Goal: Feedback & Contribution: Submit feedback/report problem

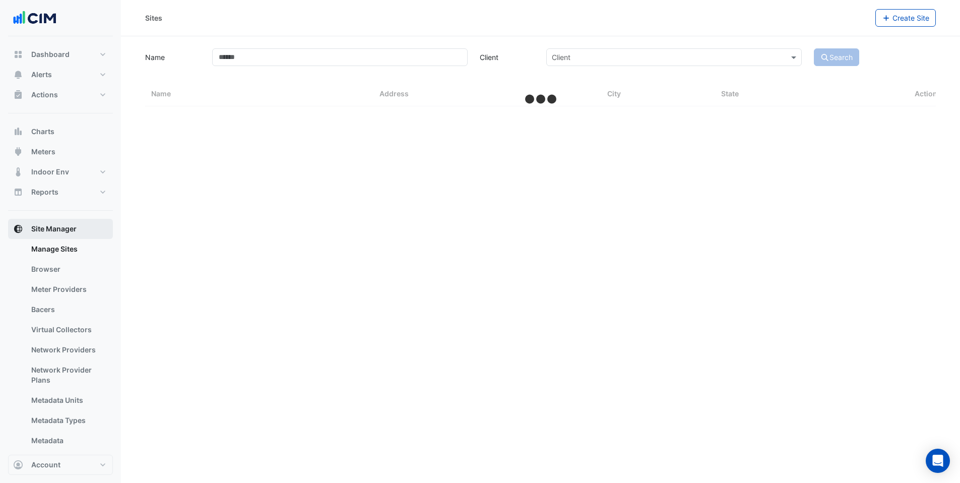
select select "***"
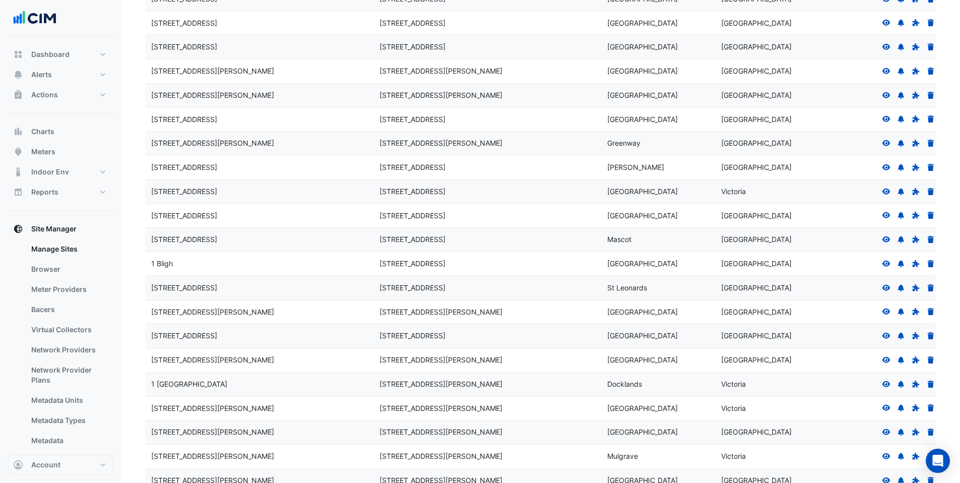
scroll to position [1181, 0]
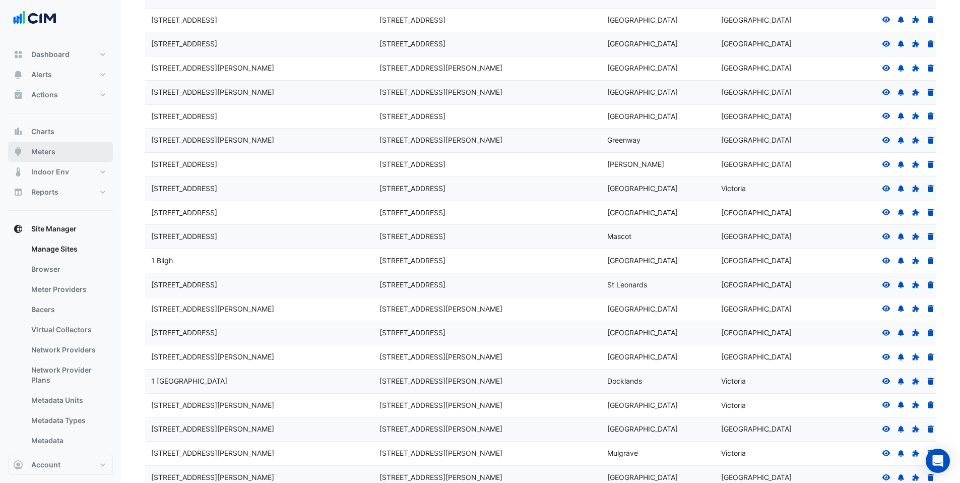
click at [35, 153] on span "Meters" at bounding box center [43, 152] width 24 height 10
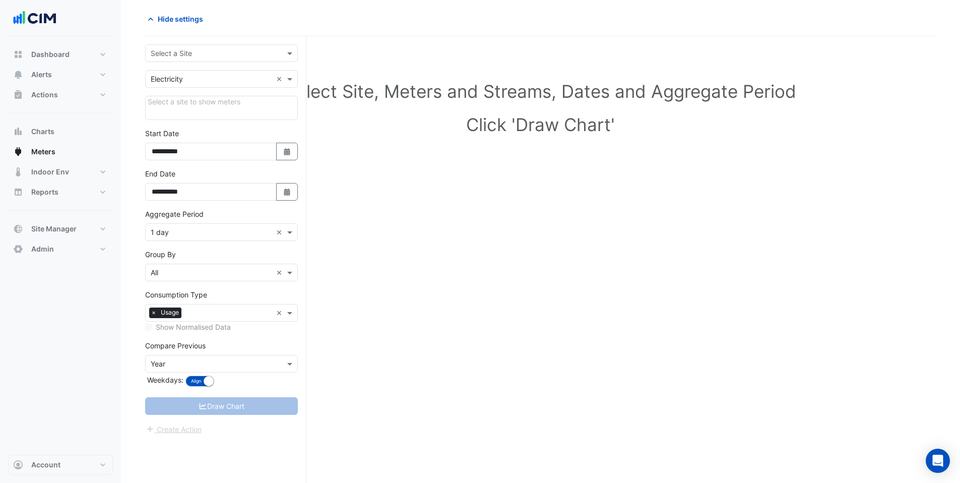
scroll to position [38, 0]
click at [177, 52] on input "text" at bounding box center [211, 53] width 121 height 11
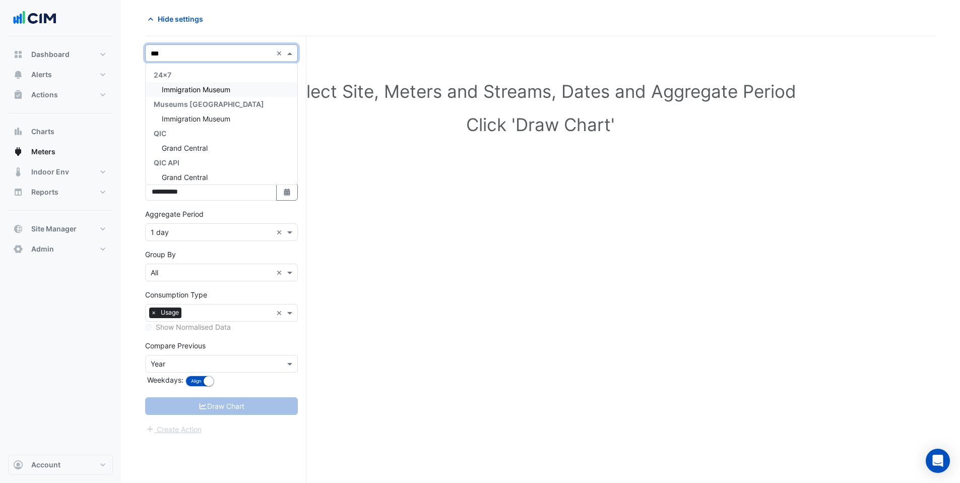
type input "****"
click at [189, 90] on span "Grand Central" at bounding box center [185, 89] width 46 height 9
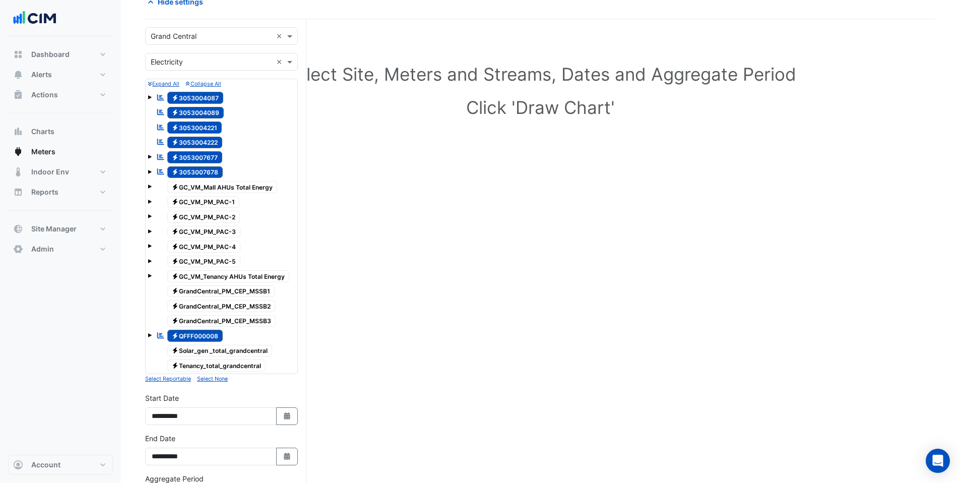
scroll to position [51, 0]
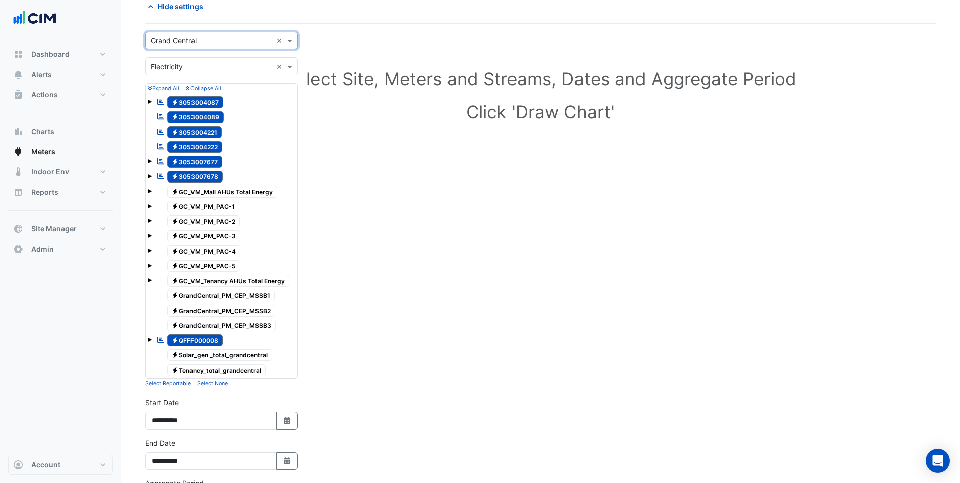
click at [214, 295] on span "Electricity GrandCentral_PM_CEP_MSSB1" at bounding box center [221, 296] width 108 height 12
click at [227, 309] on span "Electricity GrandCentral_PM_CEP_MSSB2" at bounding box center [221, 310] width 108 height 12
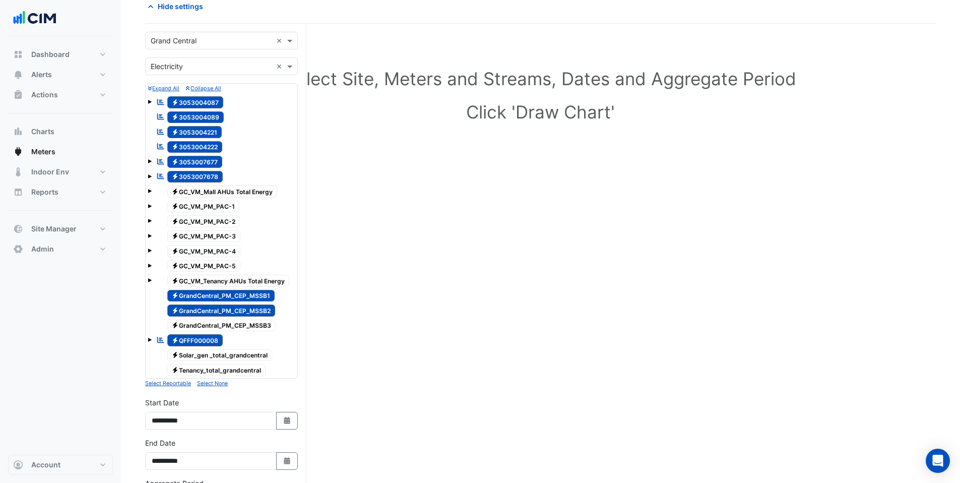
click at [226, 298] on span "Electricity GrandCentral_PM_CEP_MSSB1" at bounding box center [221, 296] width 108 height 12
click at [227, 308] on span "Electricity GrandCentral_PM_CEP_MSSB2" at bounding box center [221, 310] width 108 height 12
click at [230, 321] on span "Electricity GrandCentral_PM_CEP_MSSB3" at bounding box center [221, 325] width 109 height 12
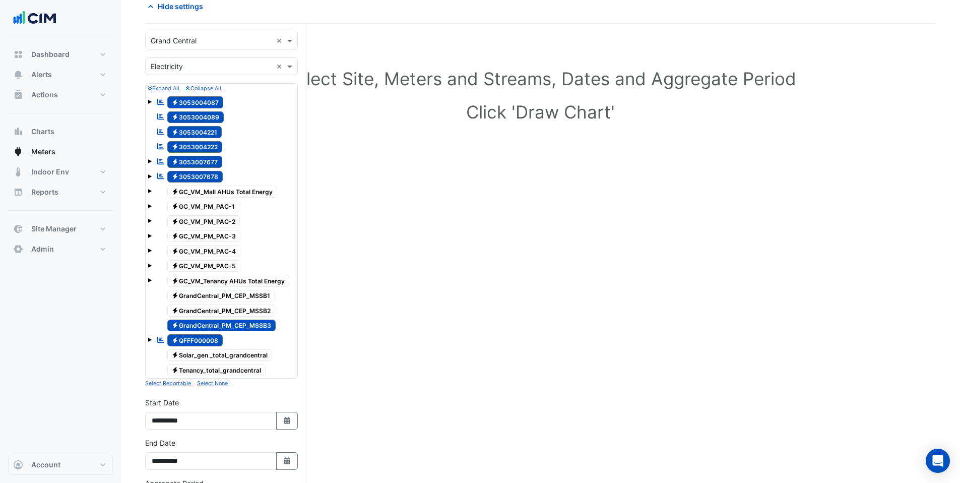
click at [230, 321] on span "Electricity GrandCentral_PM_CEP_MSSB3" at bounding box center [221, 325] width 109 height 12
click at [312, 294] on div "Select Site, Meters and Streams, Dates and Aggregate Period Click 'Draw Chart'" at bounding box center [540, 374] width 790 height 676
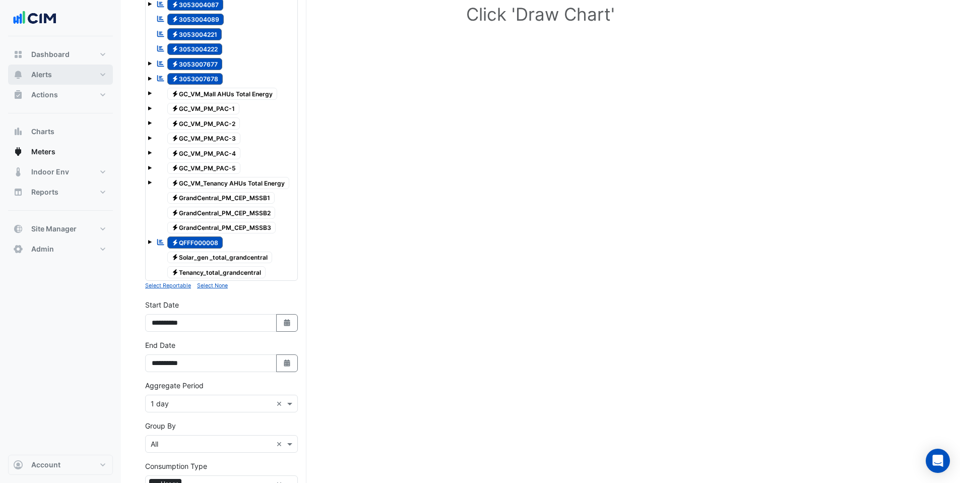
scroll to position [68, 0]
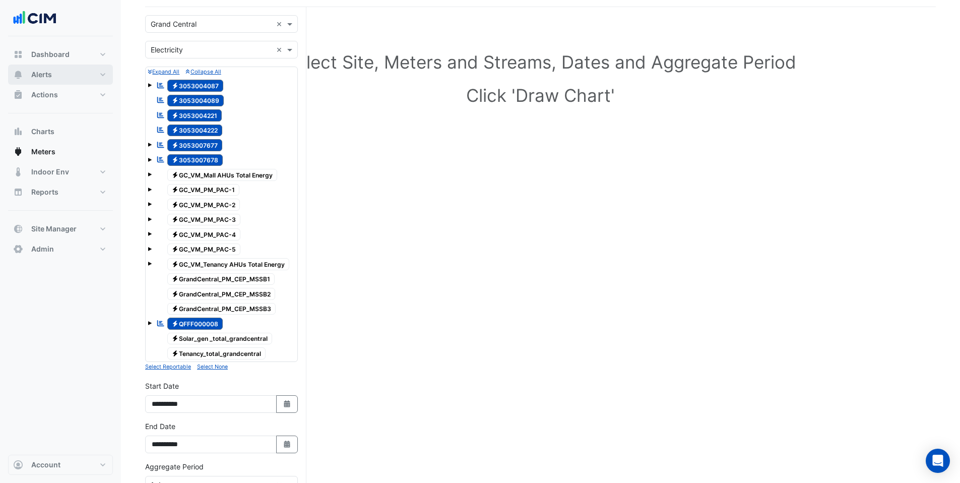
click at [64, 74] on button "Alerts" at bounding box center [60, 74] width 105 height 20
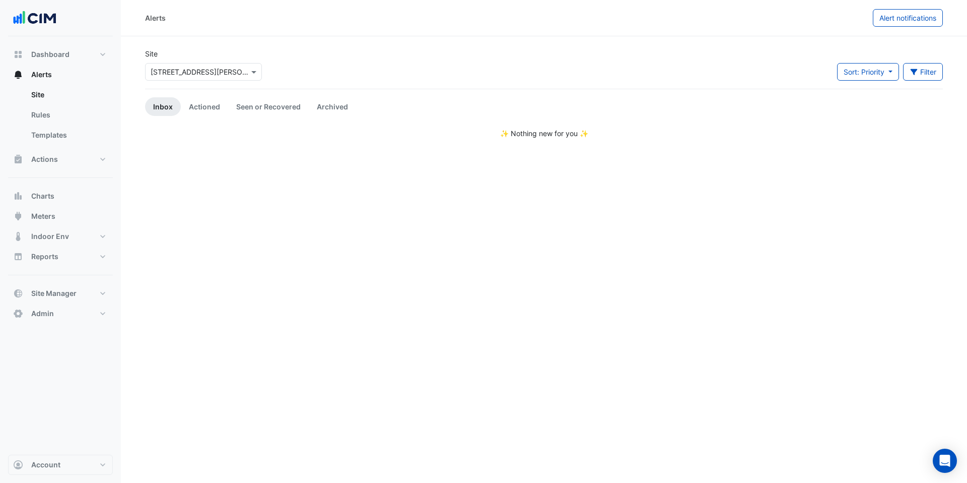
click at [177, 76] on input "text" at bounding box center [194, 72] width 86 height 11
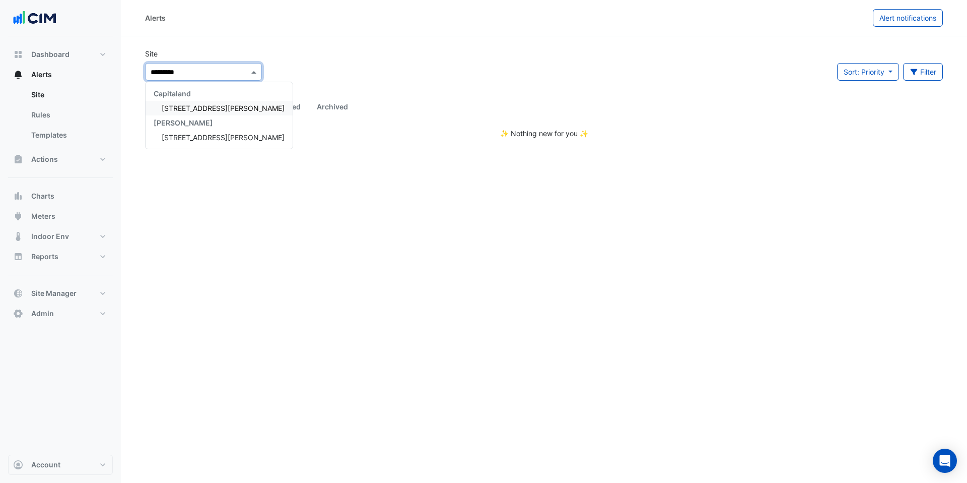
type input "**********"
click at [195, 108] on span "[STREET_ADDRESS][PERSON_NAME]" at bounding box center [223, 108] width 123 height 9
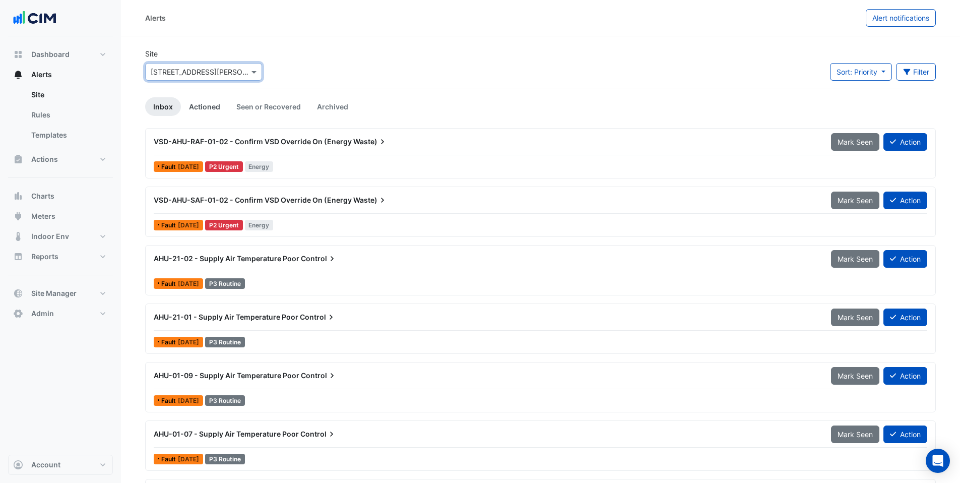
click at [207, 113] on link "Actioned" at bounding box center [204, 106] width 47 height 19
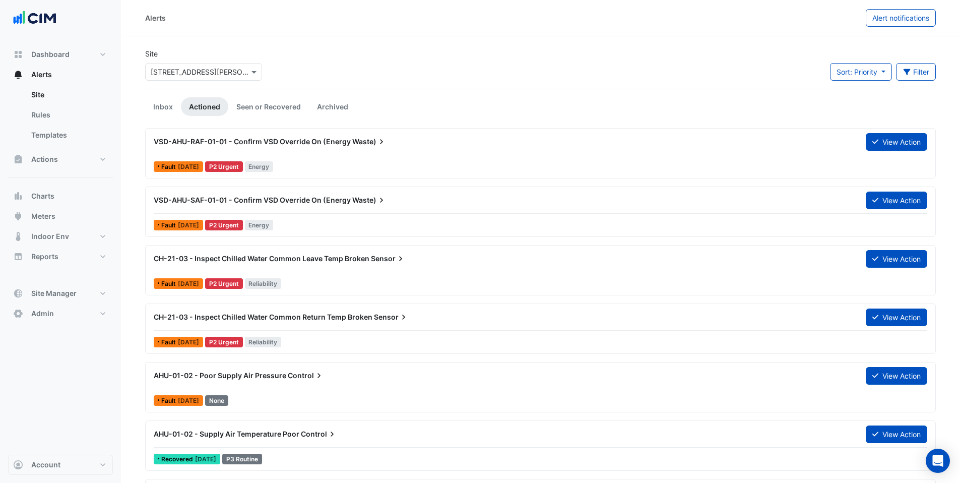
click at [289, 200] on span "VSD-AHU-SAF-01-01 - Confirm VSD Override On (Energy" at bounding box center [252, 199] width 197 height 9
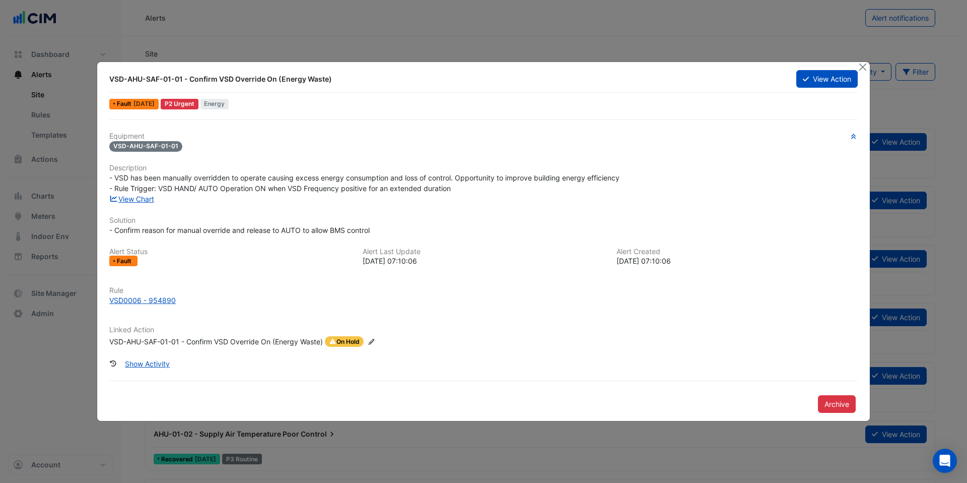
click at [221, 338] on div "VSD-AHU-SAF-01-01 - Confirm VSD Override On (Energy Waste)" at bounding box center [216, 341] width 214 height 11
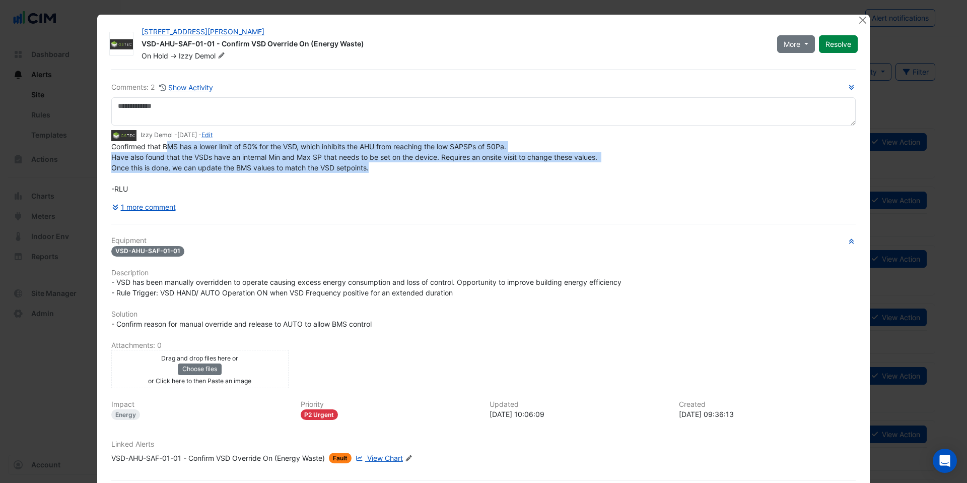
drag, startPoint x: 164, startPoint y: 149, endPoint x: 517, endPoint y: 167, distance: 353.6
click at [517, 167] on div "Confirmed that BMS has a lower limit of 50% for the VSD, which inhibits the AHU…" at bounding box center [483, 167] width 745 height 53
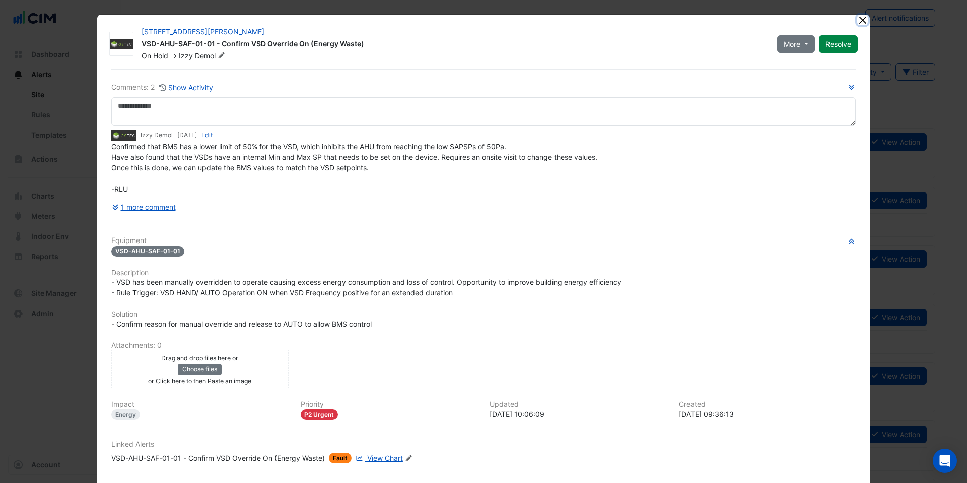
click at [857, 21] on button "Close" at bounding box center [862, 20] width 11 height 11
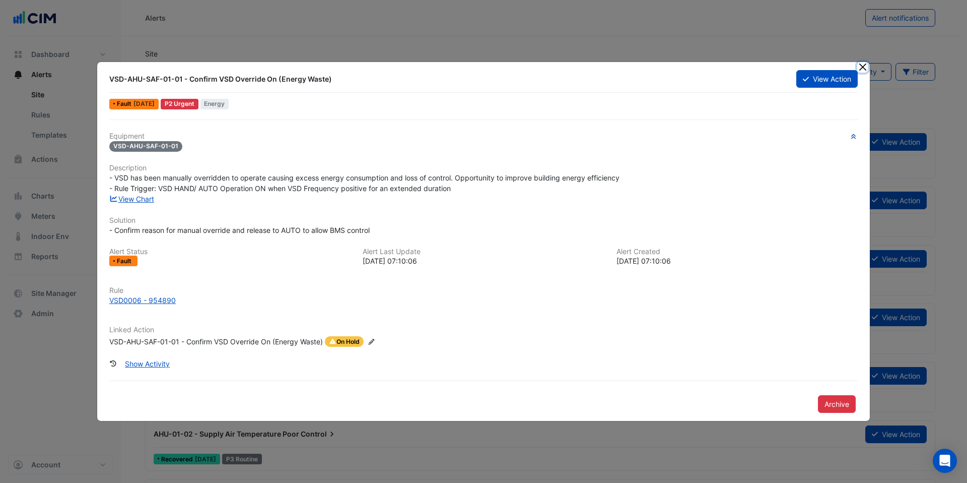
click at [864, 67] on button "Close" at bounding box center [862, 67] width 11 height 11
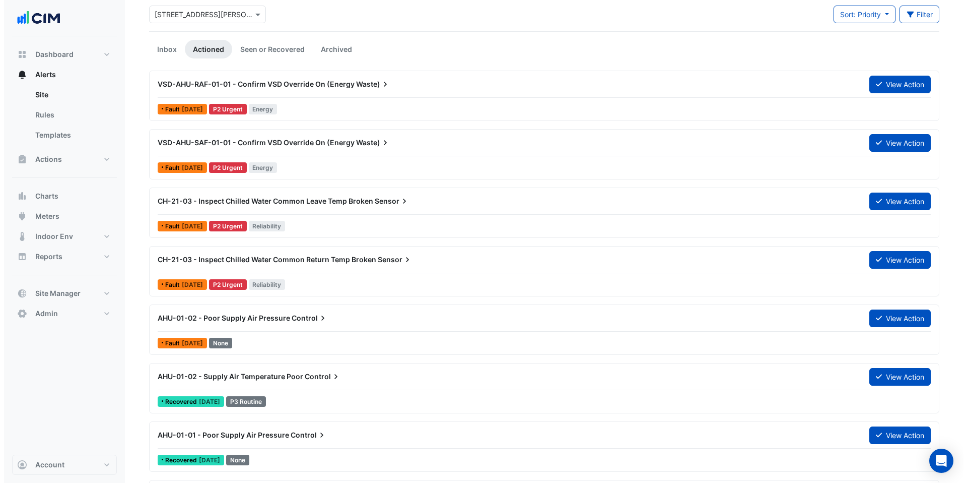
scroll to position [59, 0]
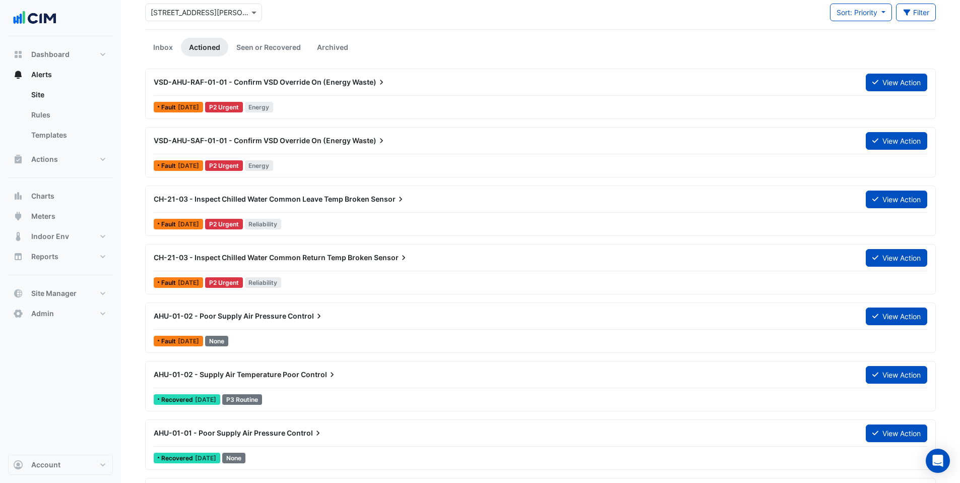
click at [298, 374] on div "AHU-01-02 - Supply Air Temperature Poor Control" at bounding box center [504, 374] width 700 height 10
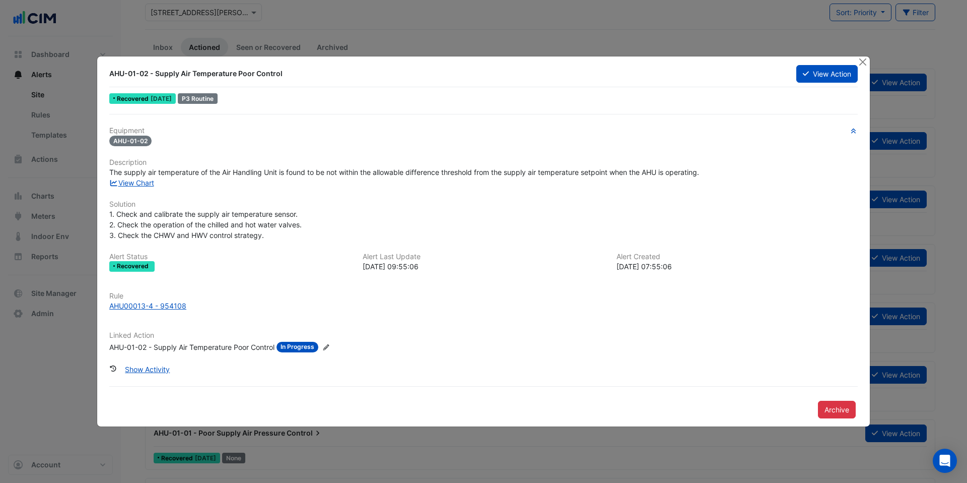
click at [208, 349] on div "AHU-01-02 - Supply Air Temperature Poor Control" at bounding box center [191, 347] width 165 height 11
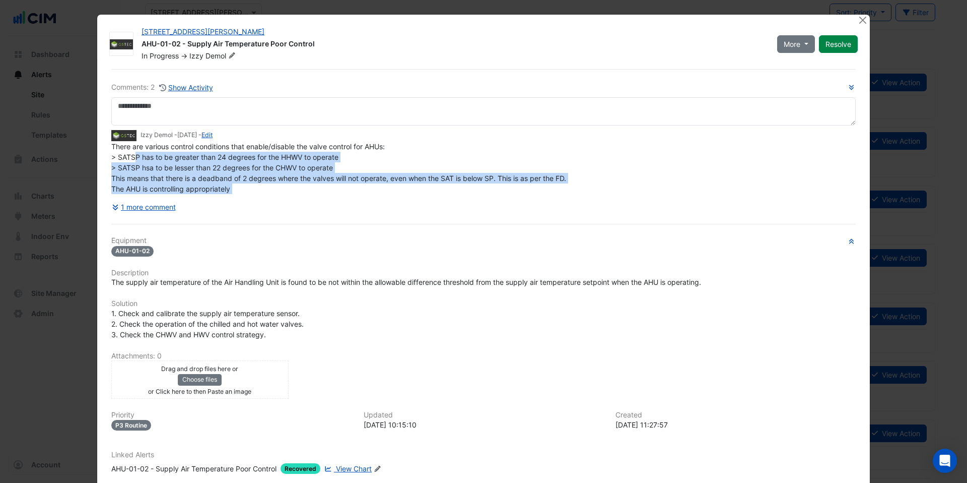
drag, startPoint x: 130, startPoint y: 155, endPoint x: 564, endPoint y: 196, distance: 436.2
click at [564, 196] on div "Comments: 2 Show Activity Izzy Demol - [DATE] - Edit There are various control …" at bounding box center [483, 149] width 745 height 134
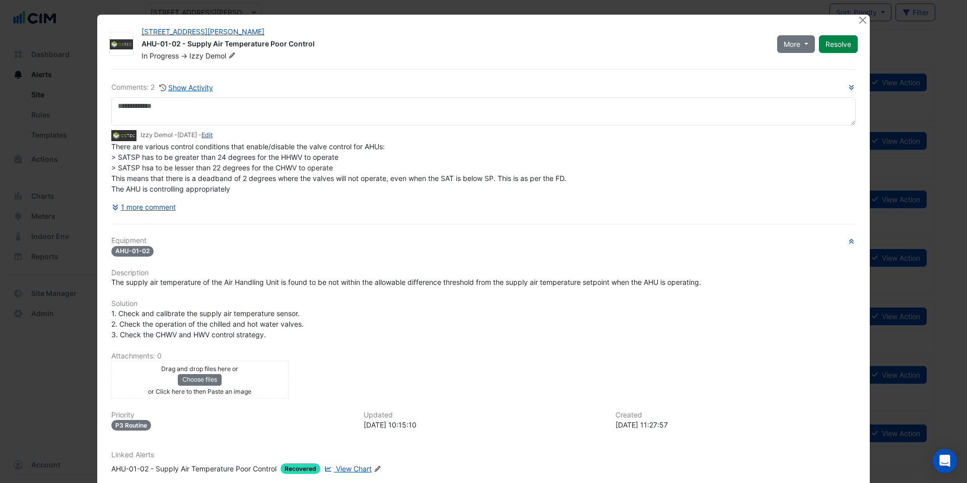
click at [562, 195] on div "Comments: 2 Show Activity Izzy Demol - [DATE] - Edit There are various control …" at bounding box center [483, 149] width 745 height 134
click at [159, 208] on button "1 more comment" at bounding box center [143, 207] width 65 height 18
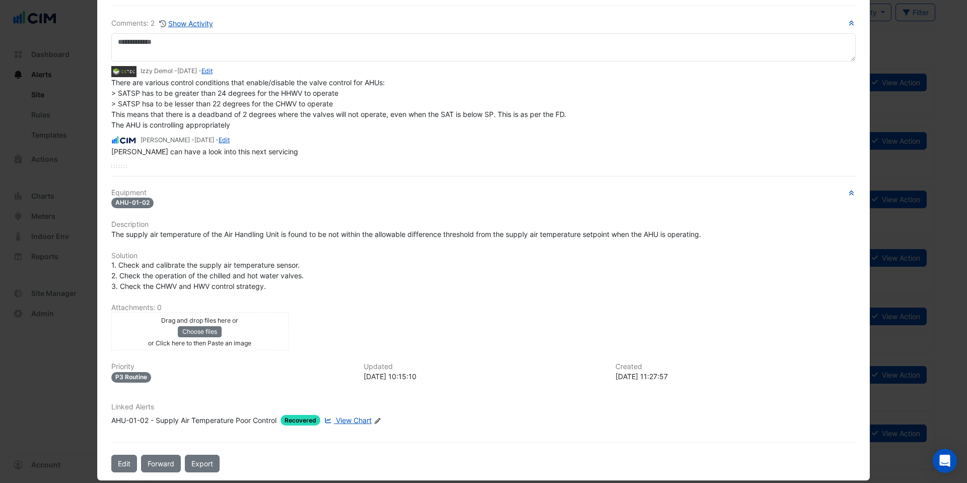
scroll to position [76, 0]
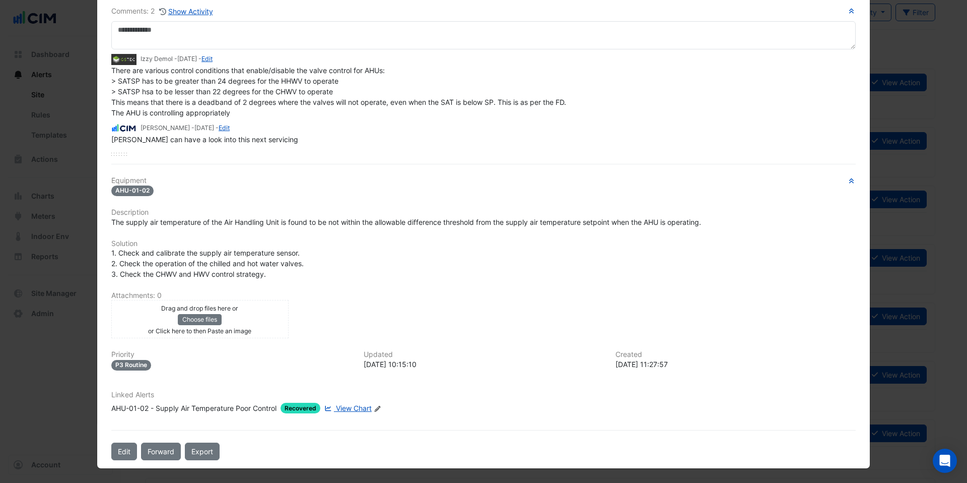
click at [355, 406] on span "View Chart" at bounding box center [354, 408] width 36 height 9
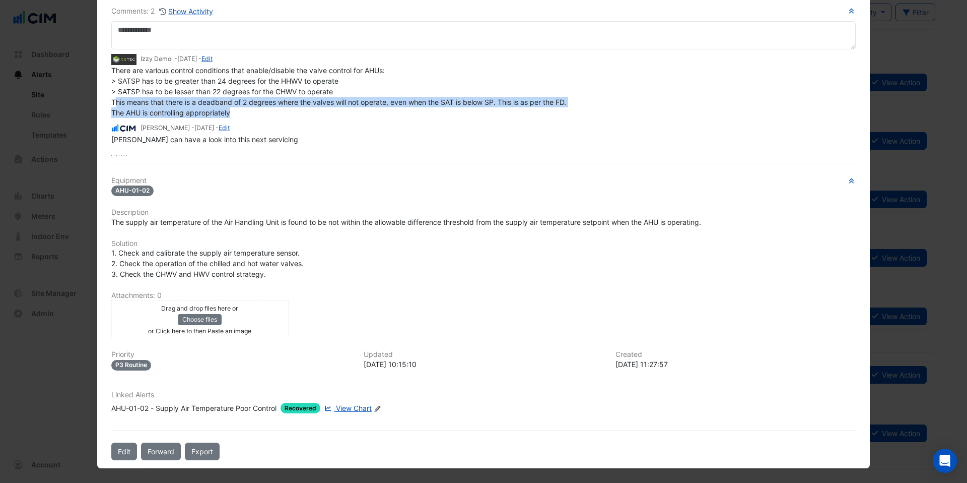
drag, startPoint x: 111, startPoint y: 103, endPoint x: 335, endPoint y: 109, distance: 223.8
click at [335, 109] on div "There are various control conditions that enable/disable the valve control for …" at bounding box center [483, 91] width 745 height 53
click at [333, 109] on div "There are various control conditions that enable/disable the valve control for …" at bounding box center [483, 91] width 745 height 53
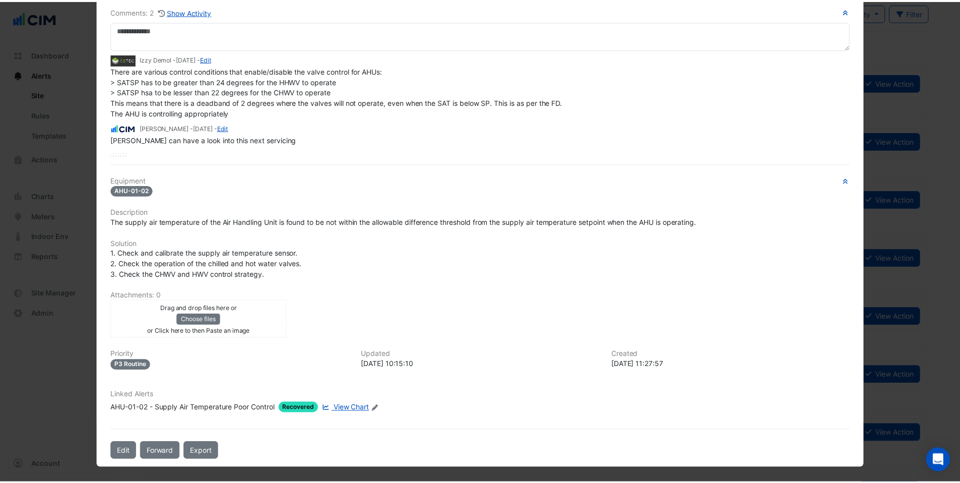
scroll to position [0, 0]
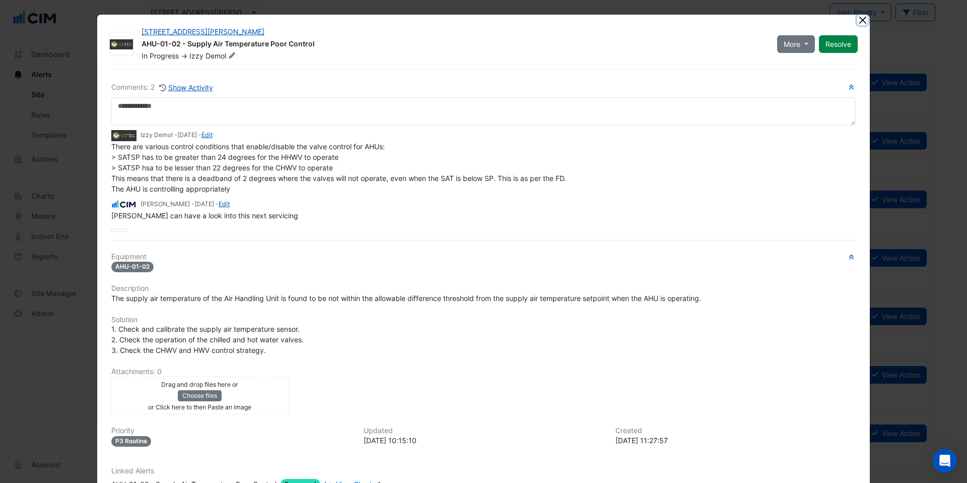
click at [862, 22] on button "Close" at bounding box center [862, 20] width 11 height 11
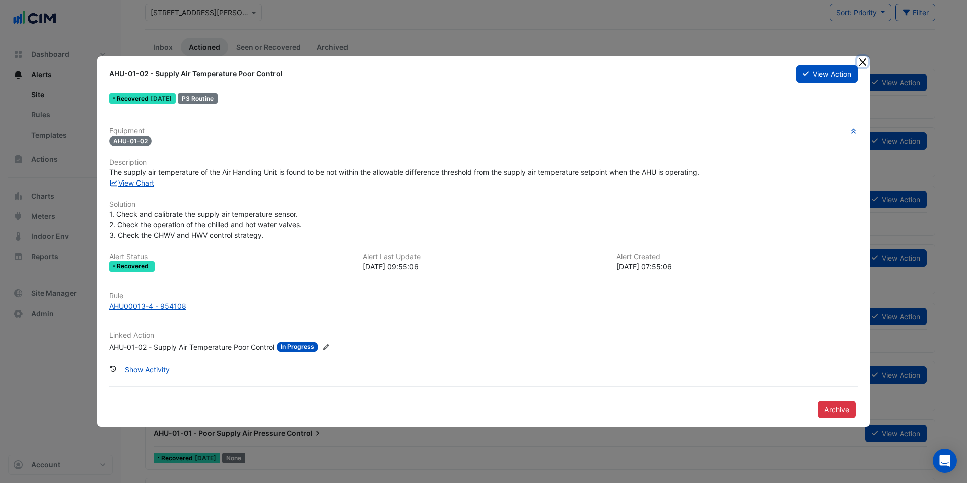
click at [866, 63] on button "Close" at bounding box center [862, 61] width 11 height 11
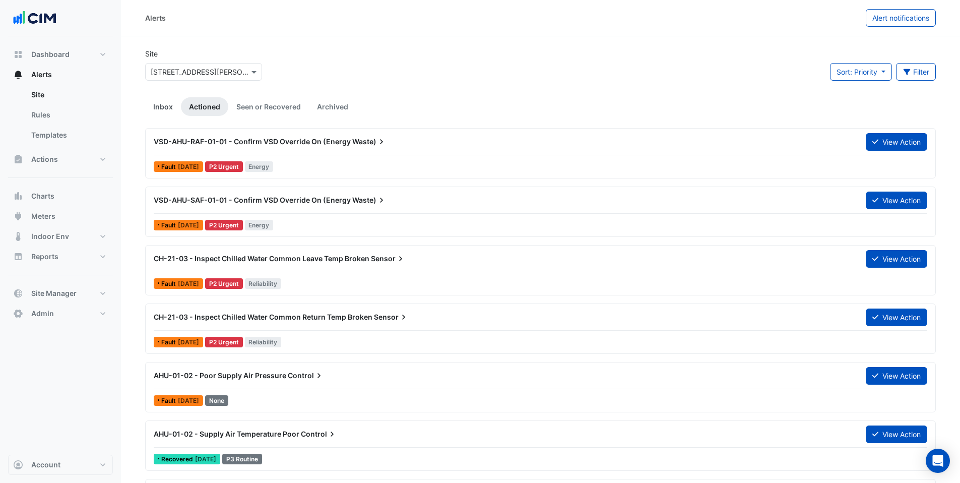
click at [168, 105] on link "Inbox" at bounding box center [163, 106] width 36 height 19
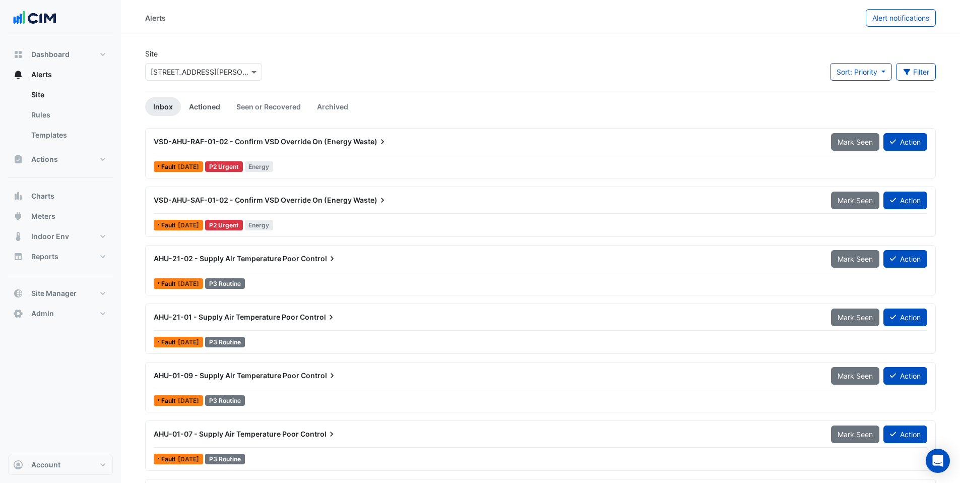
click at [215, 107] on link "Actioned" at bounding box center [204, 106] width 47 height 19
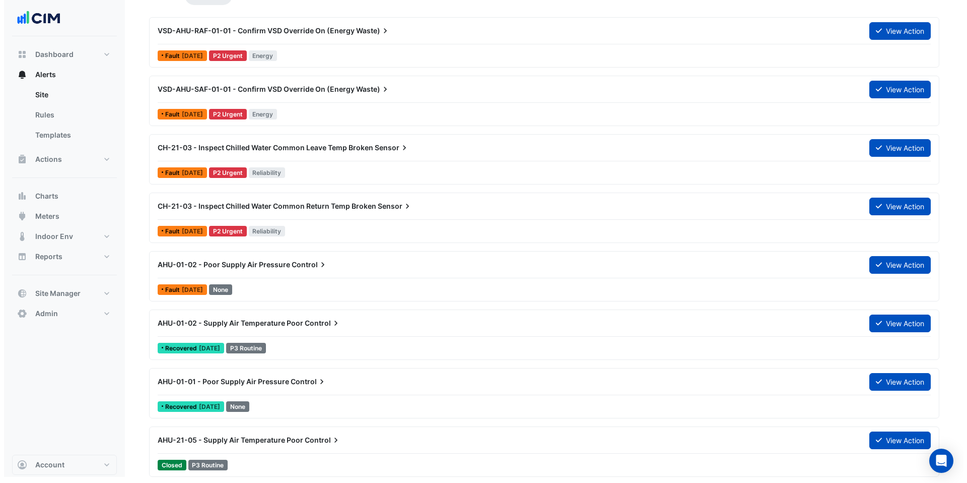
scroll to position [113, 0]
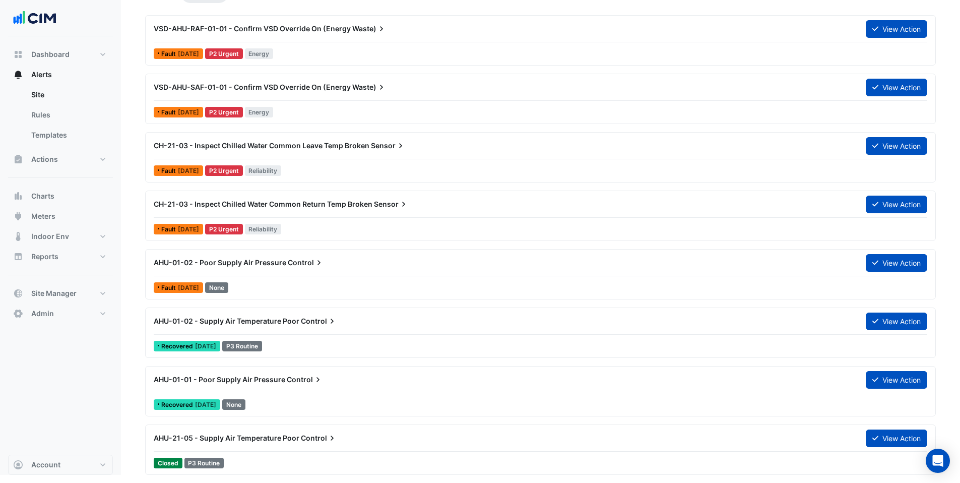
click at [298, 391] on div "AHU-01-01 - Poor Supply Air Pressure Control View Action" at bounding box center [540, 381] width 773 height 23
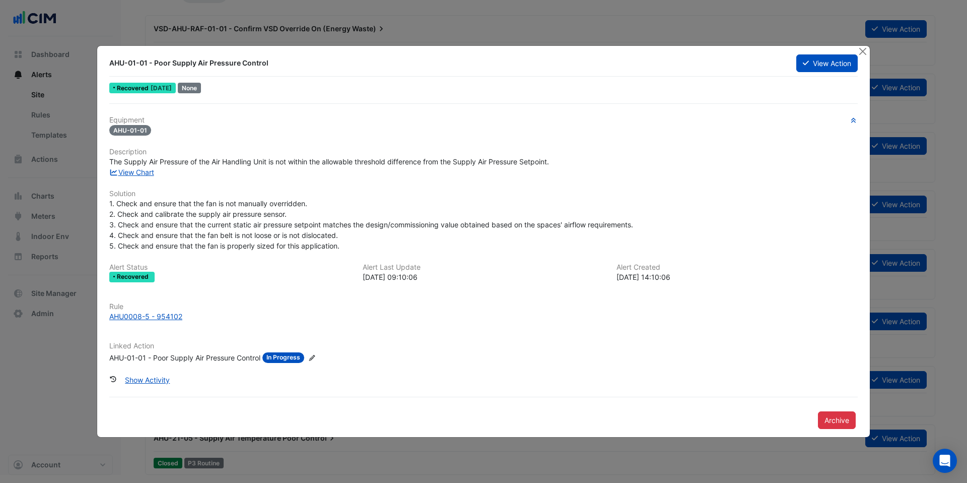
drag, startPoint x: 182, startPoint y: 165, endPoint x: 370, endPoint y: 168, distance: 188.0
click at [370, 168] on div "Equipment AHU-01-01 Description The Supply Air Pressure of the Air Handling Uni…" at bounding box center [483, 243] width 749 height 255
click at [370, 168] on div "View Chart" at bounding box center [483, 172] width 761 height 11
click at [191, 354] on div "AHU-01-01 - Poor Supply Air Pressure Control" at bounding box center [184, 357] width 151 height 11
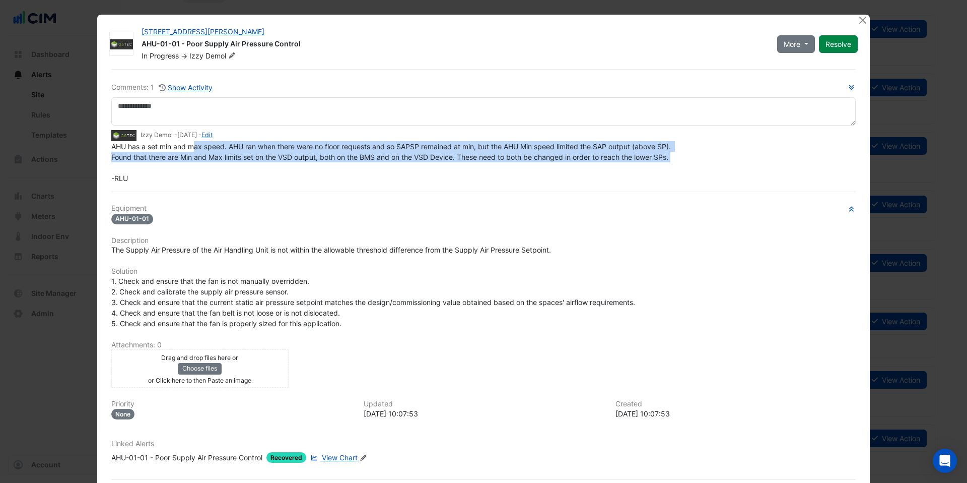
drag, startPoint x: 189, startPoint y: 148, endPoint x: 668, endPoint y: 163, distance: 478.9
click at [668, 163] on div "AHU has a set min and max speed. AHU ran when there were no floor requests and …" at bounding box center [483, 162] width 745 height 42
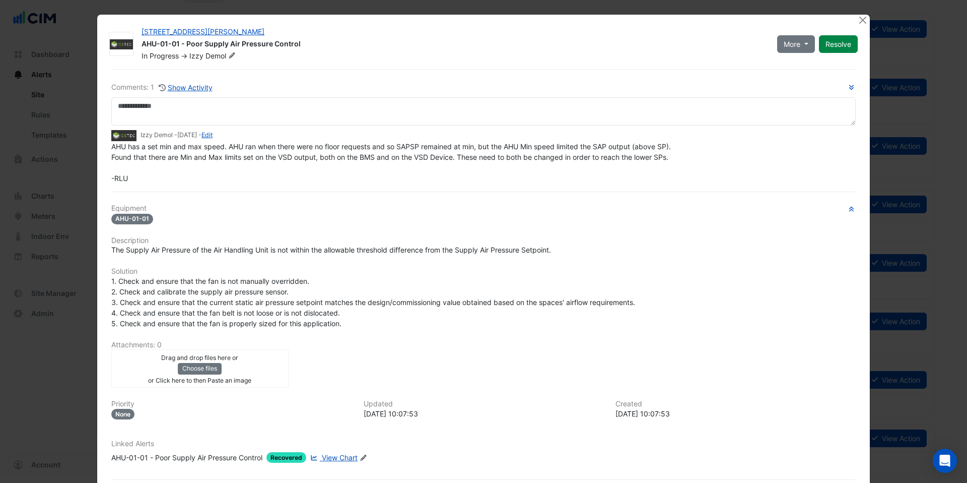
click at [205, 460] on div "AHU-01-01 - Poor Supply Air Pressure Control" at bounding box center [186, 457] width 151 height 11
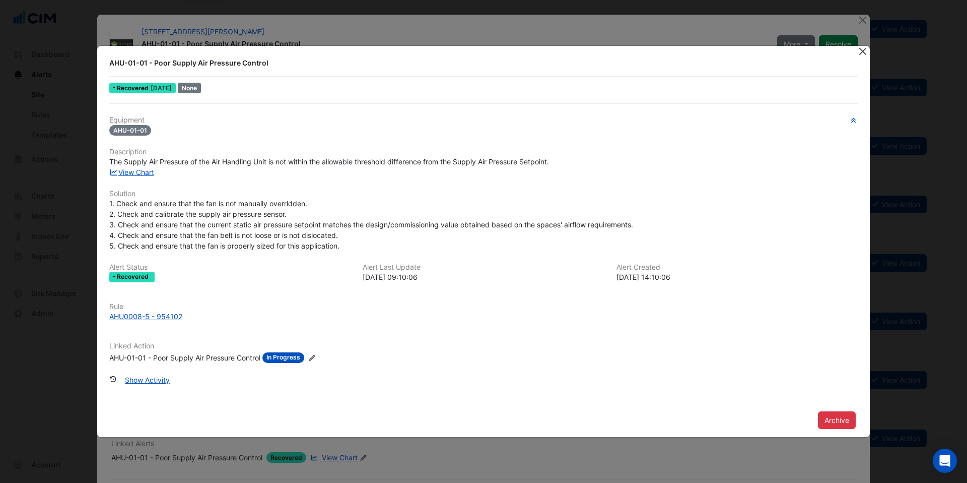
click at [861, 54] on button "Close" at bounding box center [862, 51] width 11 height 11
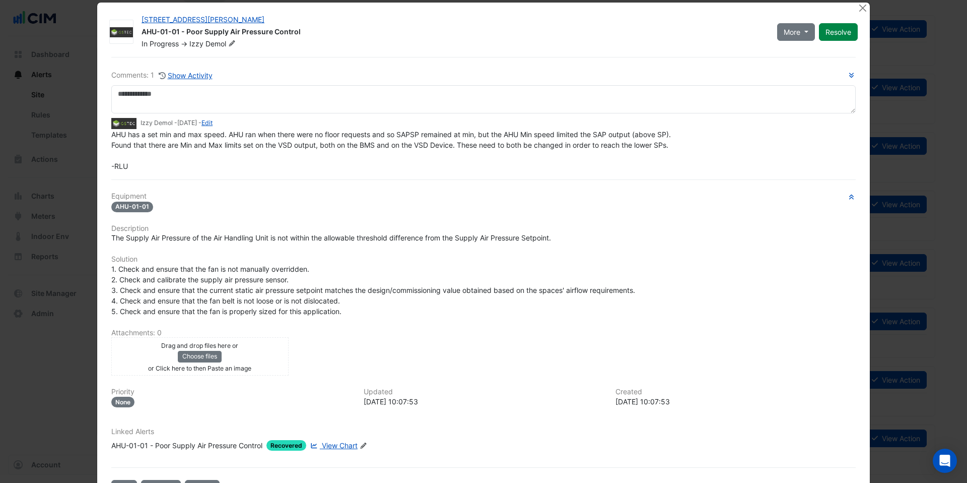
scroll to position [49, 0]
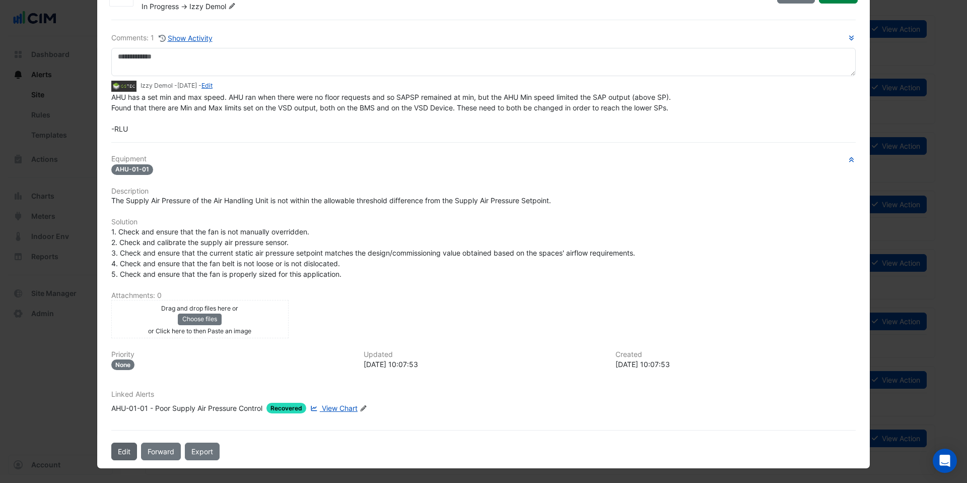
click at [111, 449] on button "Edit" at bounding box center [124, 451] width 26 height 18
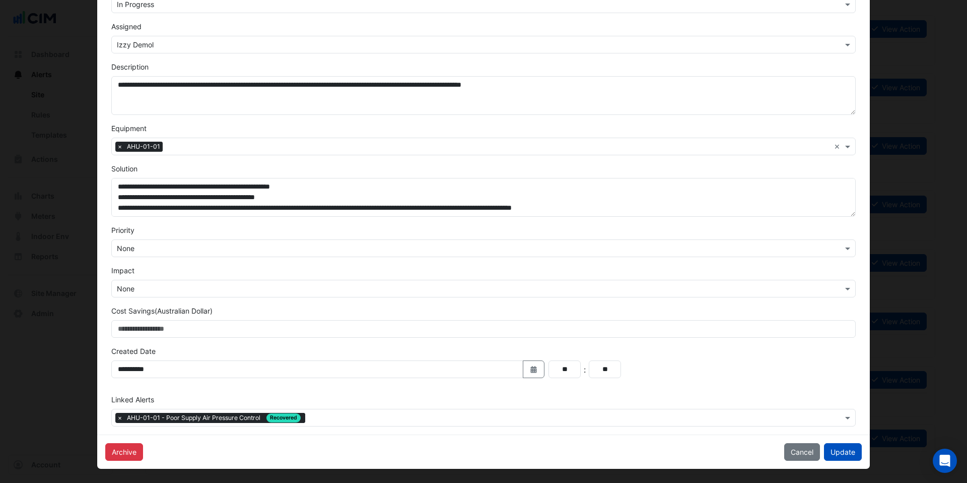
scroll to position [112, 0]
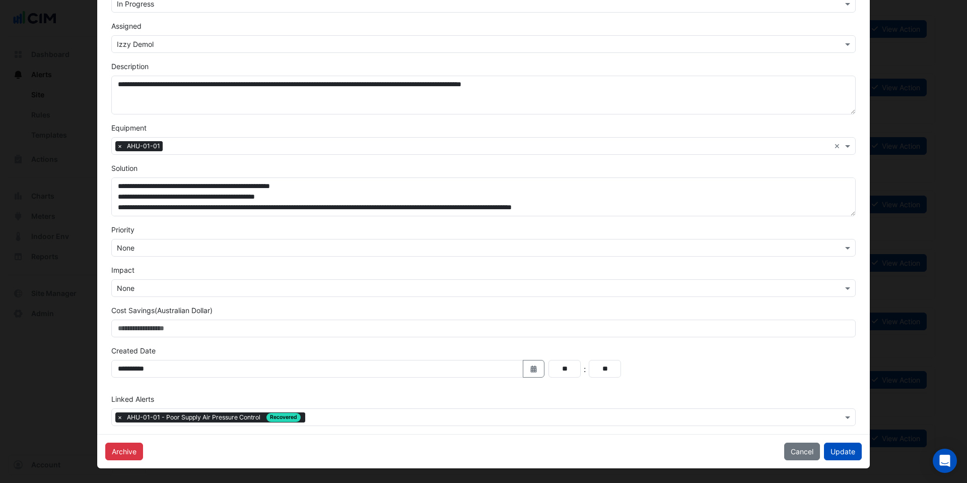
click at [322, 416] on input "text" at bounding box center [576, 418] width 534 height 11
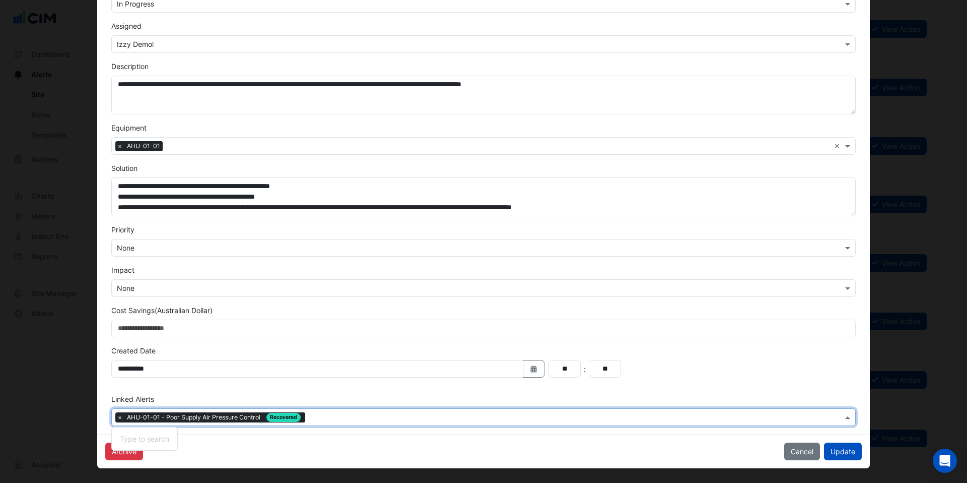
click at [322, 416] on input "text" at bounding box center [576, 418] width 534 height 11
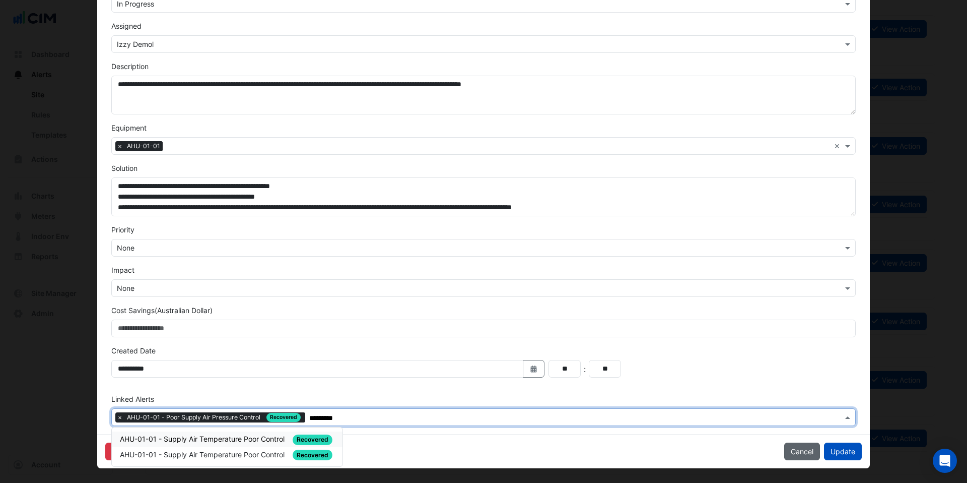
type input "*********"
click at [790, 446] on button "Cancel" at bounding box center [802, 451] width 36 height 18
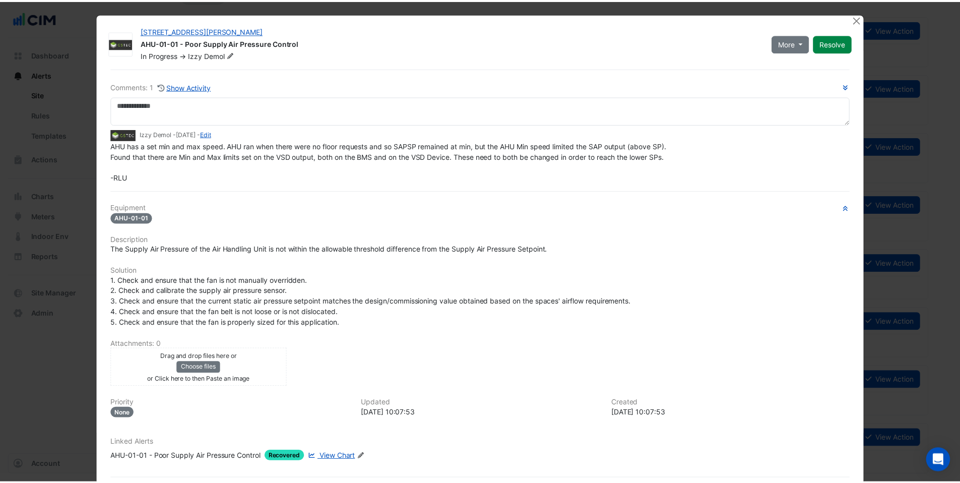
scroll to position [0, 0]
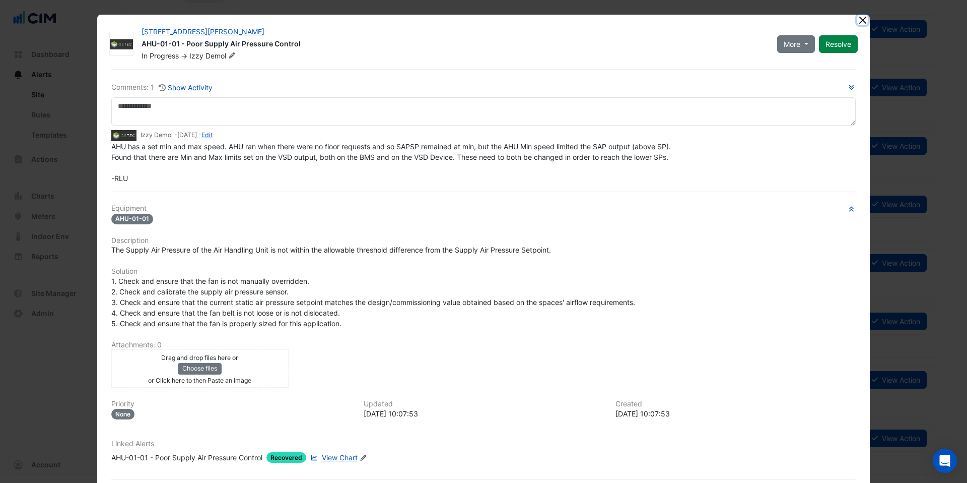
click at [857, 16] on button "Close" at bounding box center [862, 20] width 11 height 11
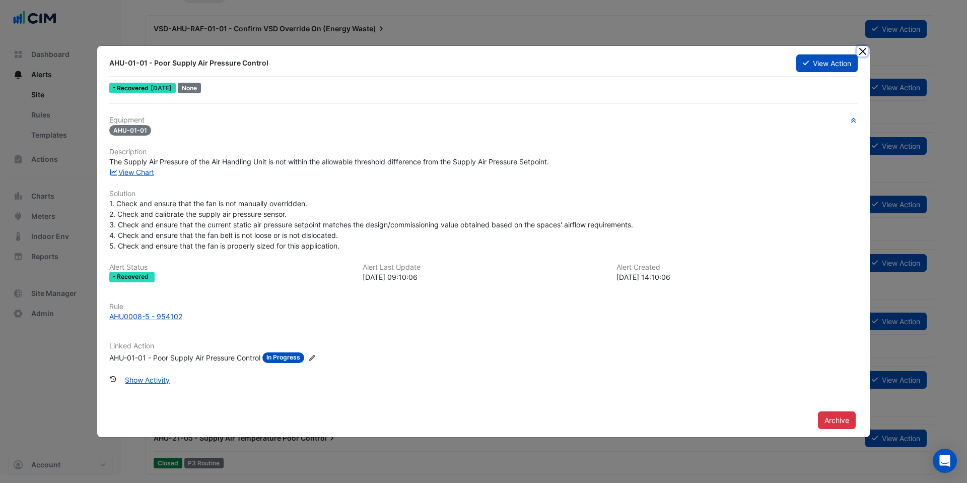
click at [866, 47] on button "Close" at bounding box center [862, 51] width 11 height 11
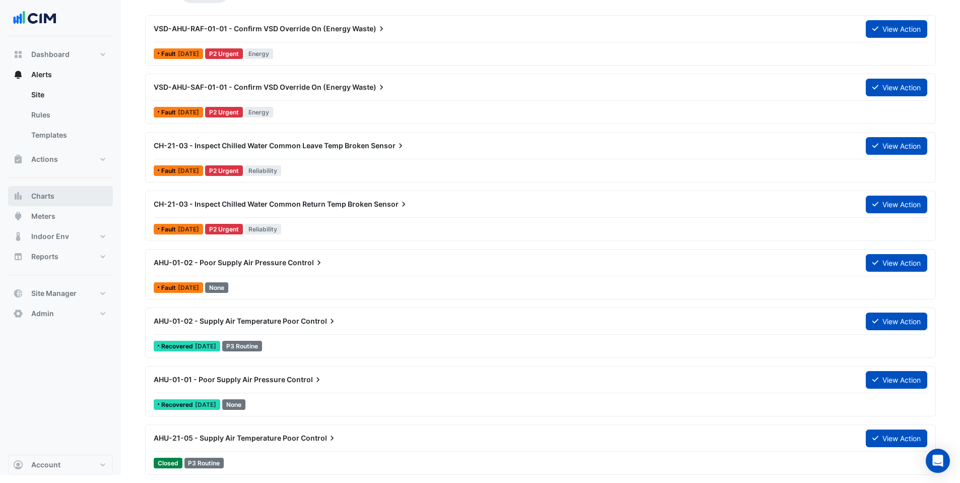
click at [68, 198] on button "Charts" at bounding box center [60, 196] width 105 height 20
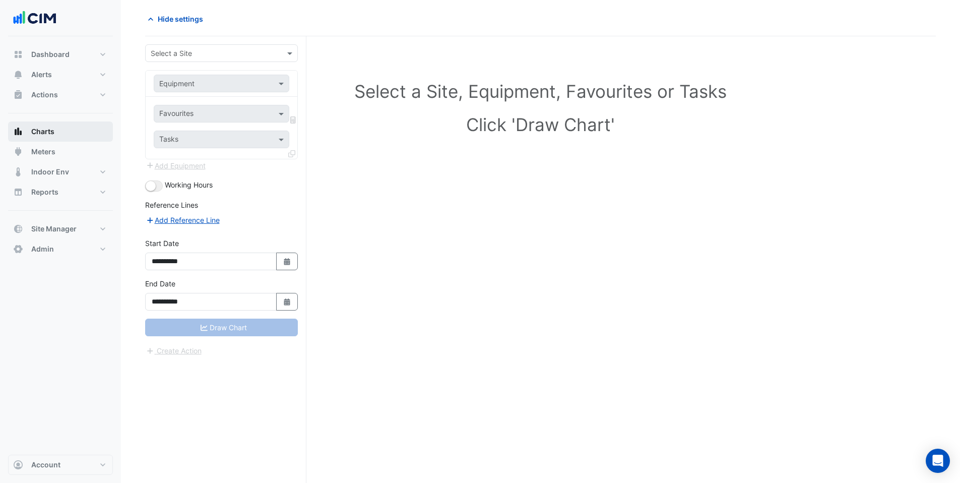
scroll to position [38, 0]
click at [174, 54] on input "text" at bounding box center [211, 53] width 121 height 11
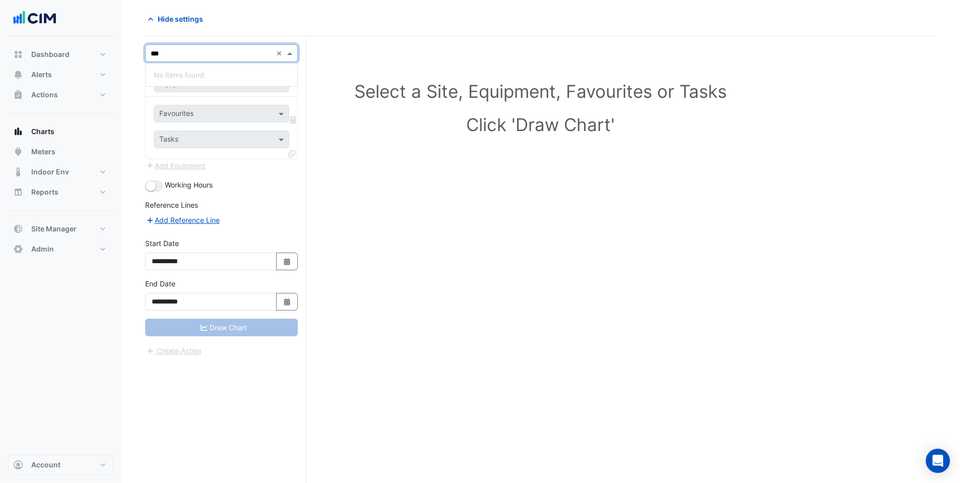
type input "***"
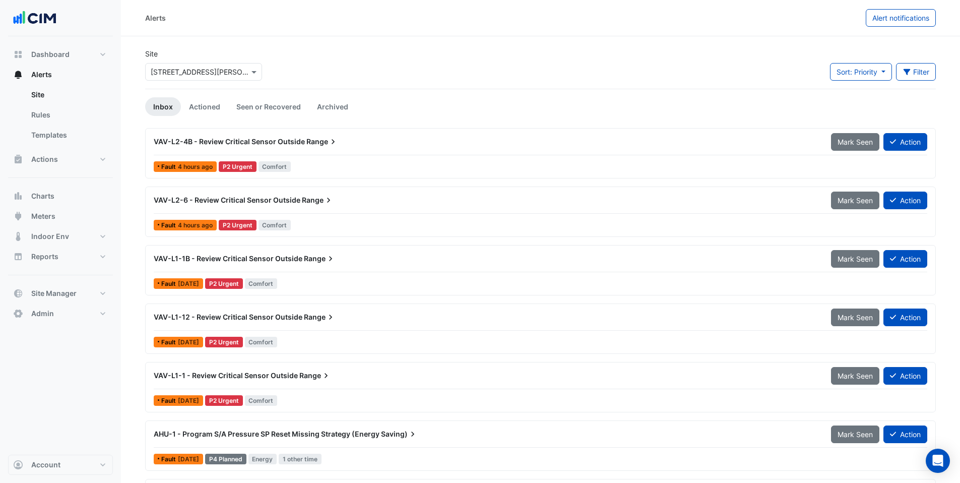
click at [362, 142] on div "VAV-L2-4B - Review Critical Sensor Outside Range" at bounding box center [486, 142] width 665 height 10
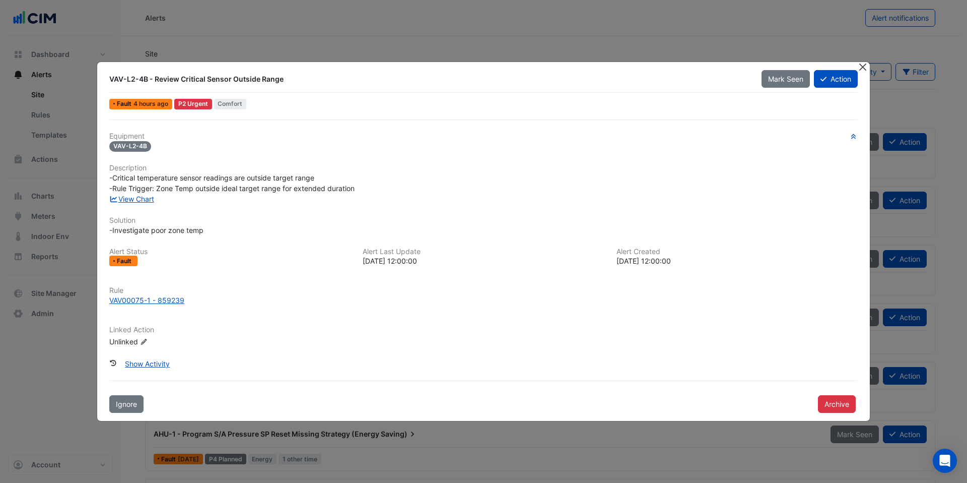
click at [860, 67] on button "Close" at bounding box center [862, 67] width 11 height 11
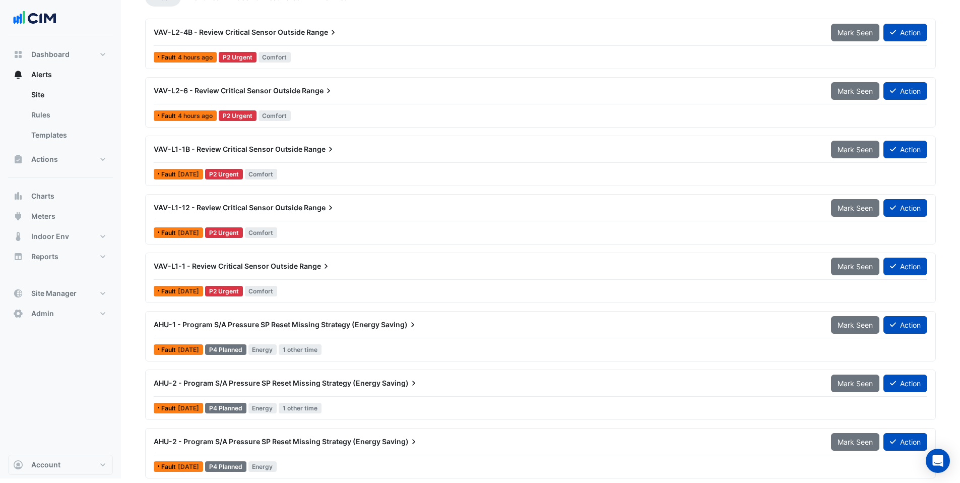
scroll to position [113, 0]
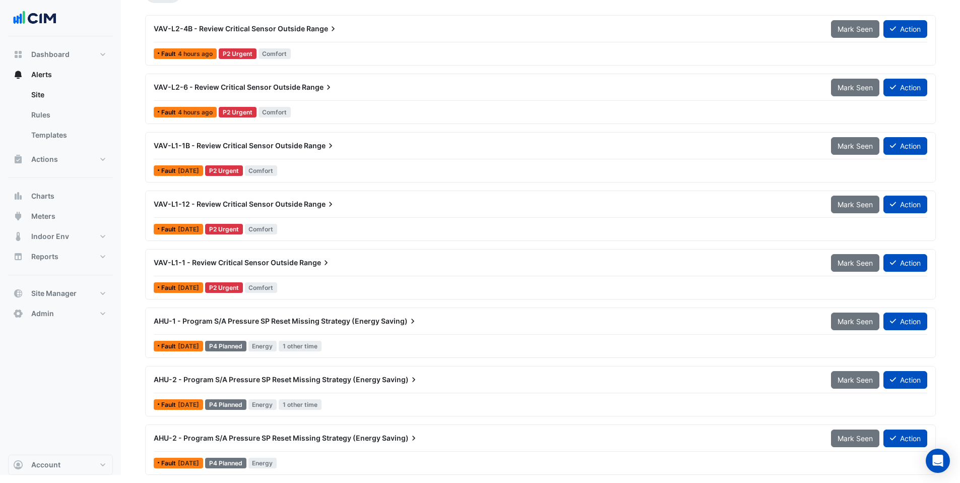
click at [322, 154] on div "VAV-L1-1B - Review Critical Sensor Outside Range" at bounding box center [486, 146] width 677 height 18
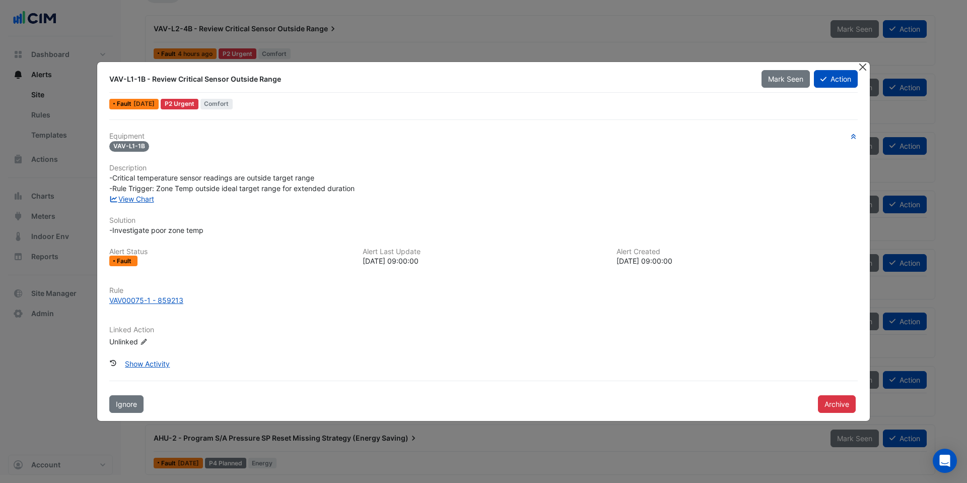
click at [863, 67] on button "Close" at bounding box center [862, 67] width 11 height 11
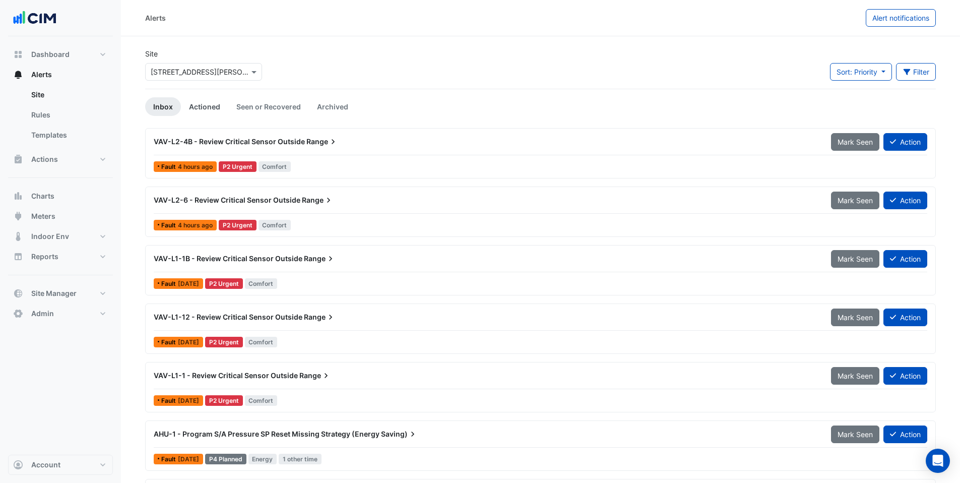
click at [213, 102] on link "Actioned" at bounding box center [204, 106] width 47 height 19
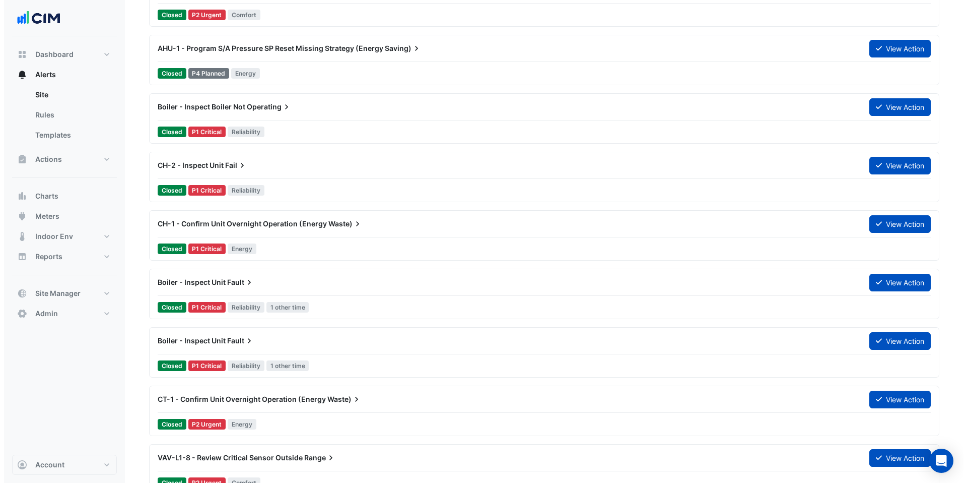
scroll to position [157, 0]
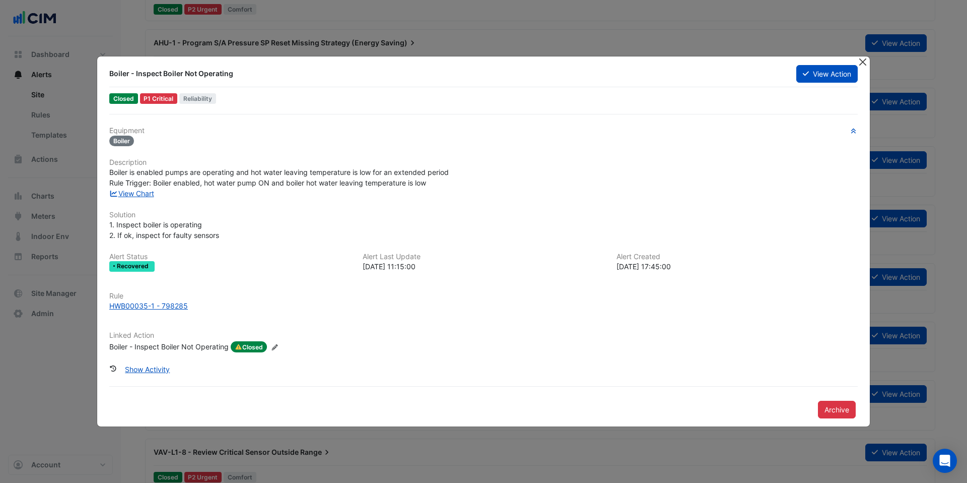
click at [863, 60] on button "Close" at bounding box center [862, 61] width 11 height 11
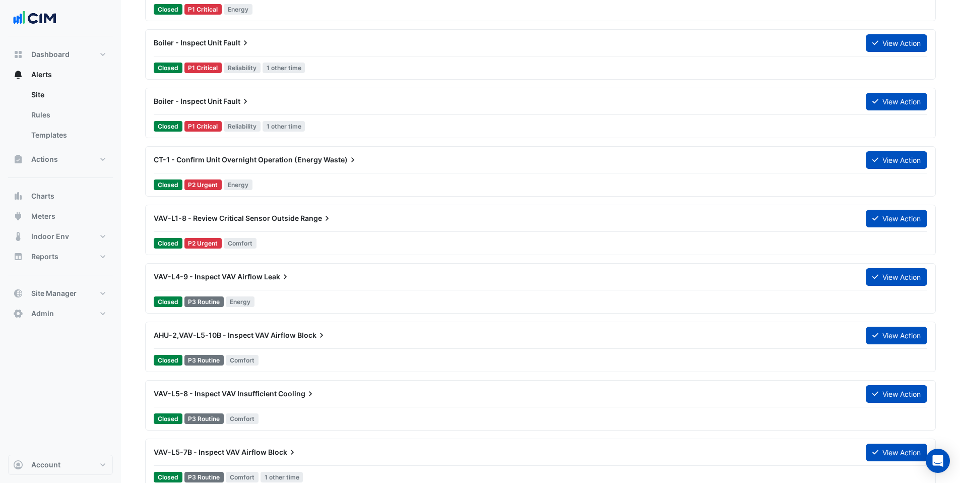
scroll to position [393, 0]
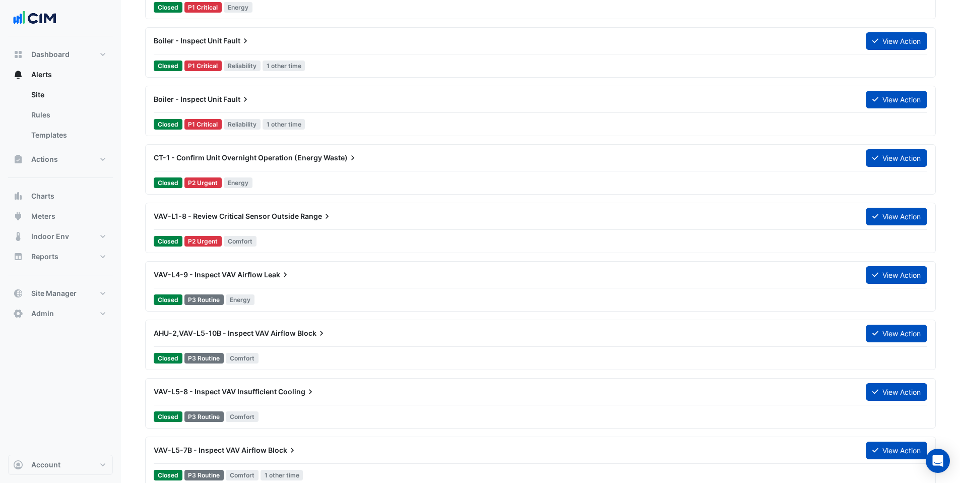
click at [230, 160] on span "CT-1 - Confirm Unit Overnight Operation (Energy" at bounding box center [238, 157] width 168 height 9
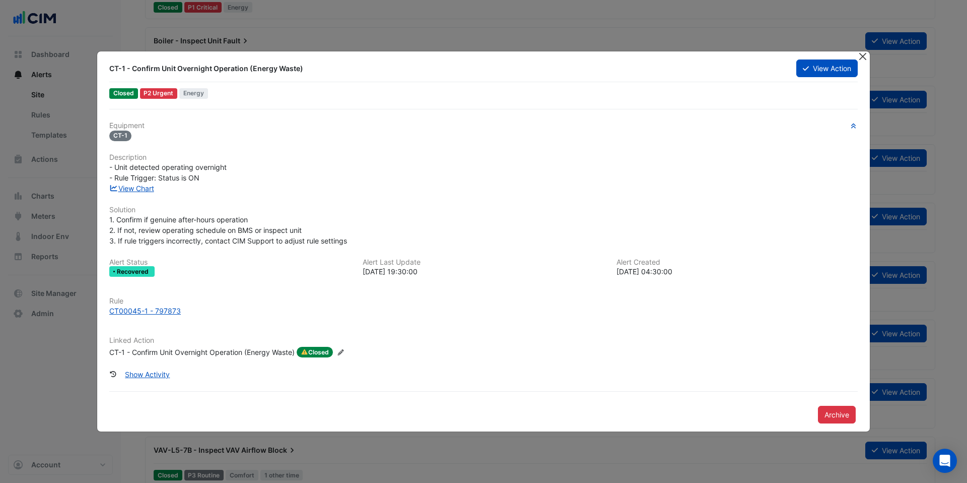
click at [860, 56] on button "Close" at bounding box center [862, 56] width 11 height 11
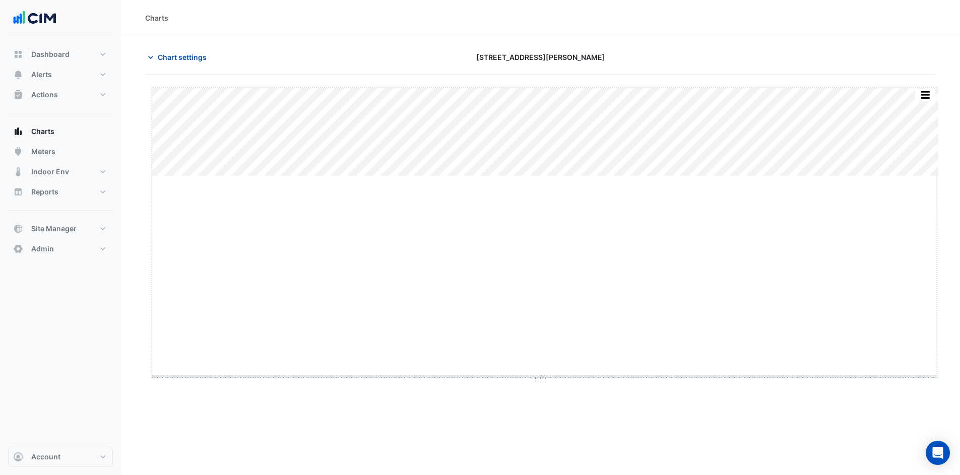
drag, startPoint x: 543, startPoint y: 176, endPoint x: 556, endPoint y: 389, distance: 213.5
